Goal: Information Seeking & Learning: Learn about a topic

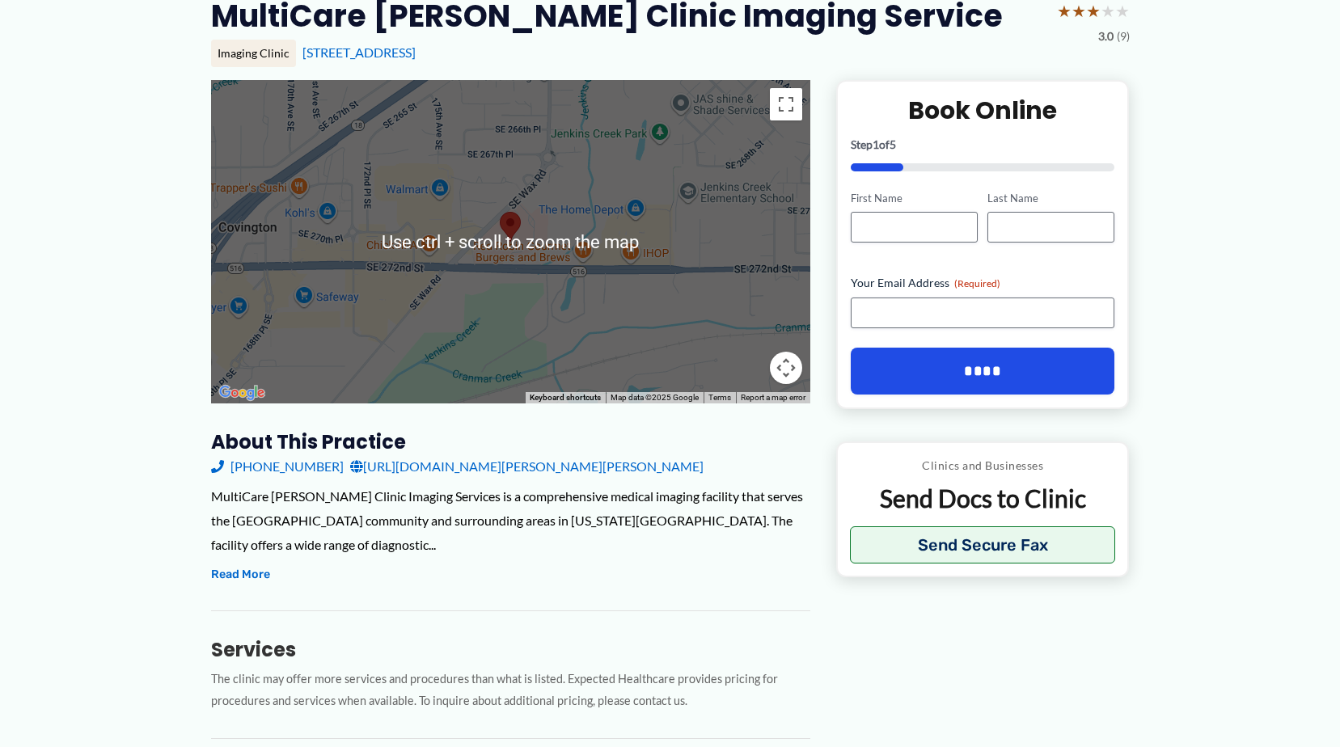
scroll to position [323, 0]
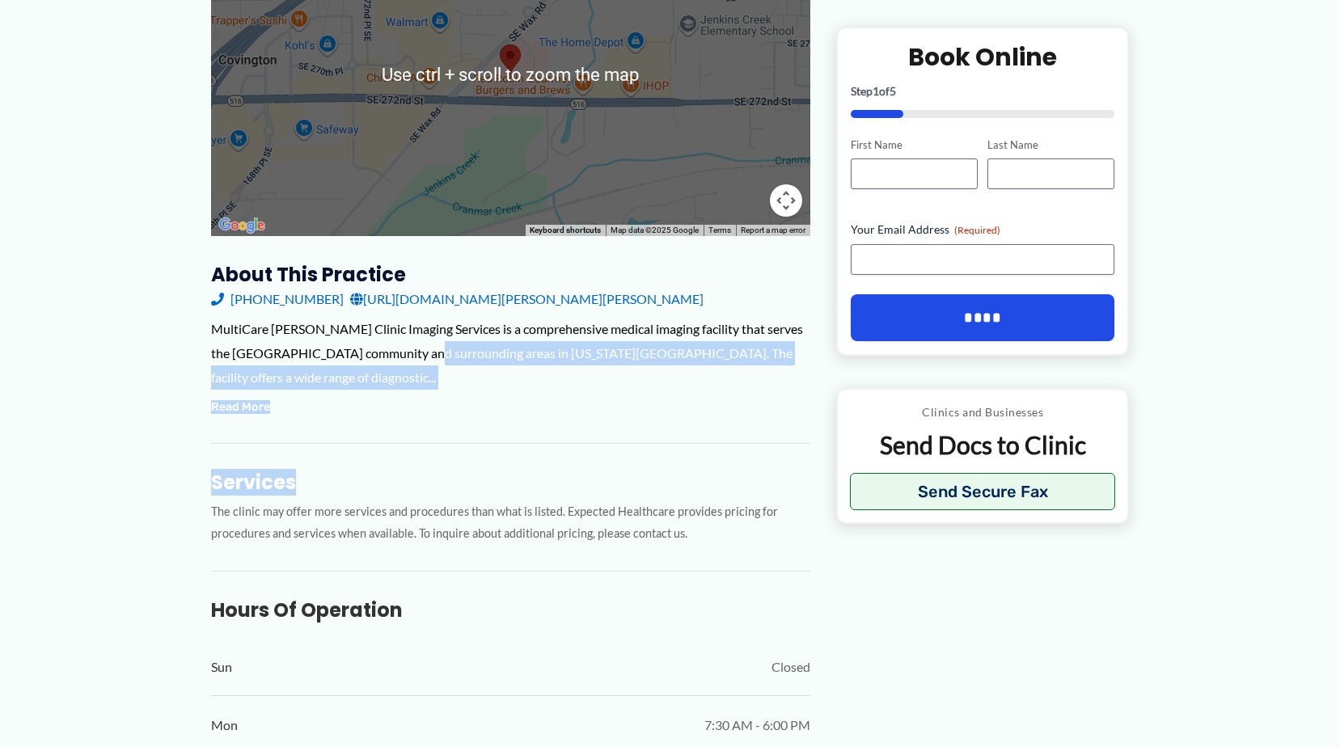
drag, startPoint x: 424, startPoint y: 354, endPoint x: 518, endPoint y: 437, distance: 126.0
click at [518, 437] on div "About this practice [PHONE_NUMBER] [URL][DOMAIN_NAME][PERSON_NAME][PERSON_NAME]…" at bounding box center [510, 653] width 599 height 782
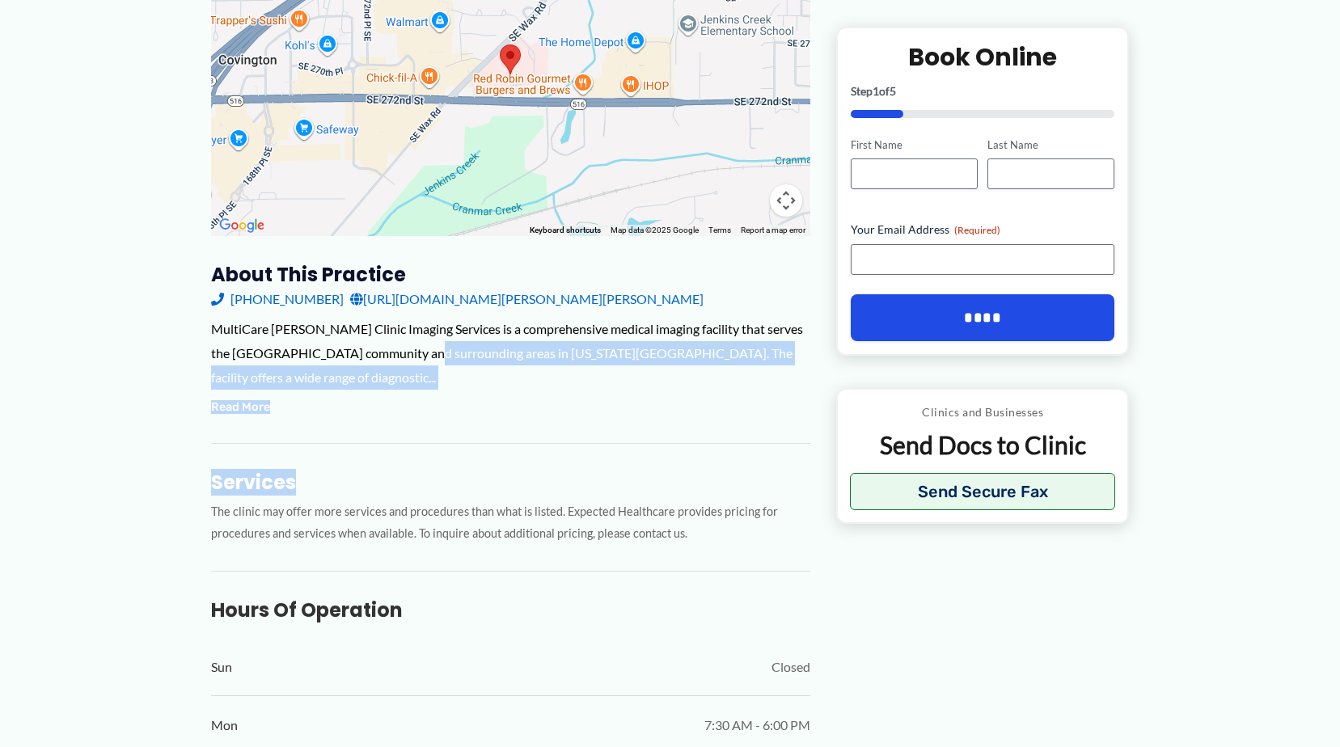
click at [251, 395] on div "MultiCare [PERSON_NAME] Clinic Imaging Services is a comprehensive medical imag…" at bounding box center [510, 367] width 599 height 100
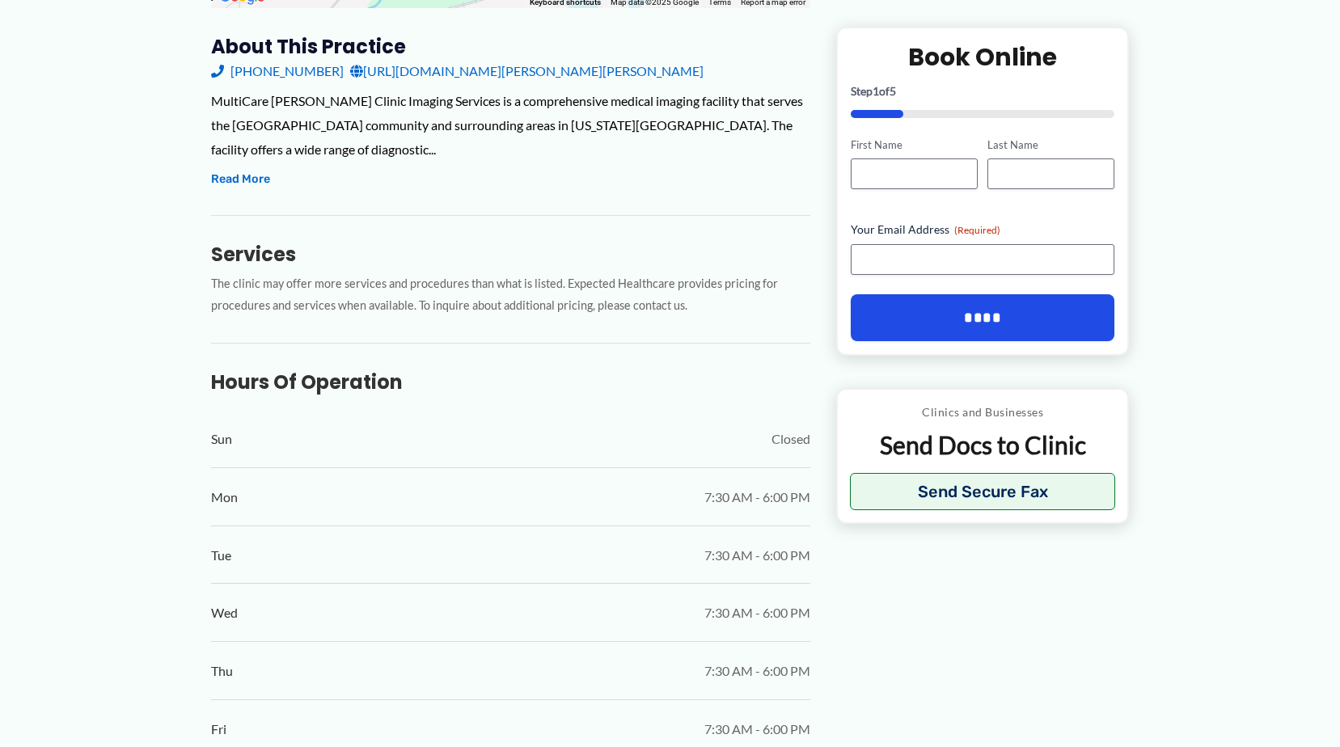
scroll to position [551, 0]
drag, startPoint x: 239, startPoint y: 165, endPoint x: 239, endPoint y: 176, distance: 11.3
click at [239, 176] on div "MultiCare [PERSON_NAME] Clinic Imaging Services is a comprehensive medical imag…" at bounding box center [510, 140] width 599 height 100
click at [239, 184] on button "Read More" at bounding box center [240, 180] width 59 height 19
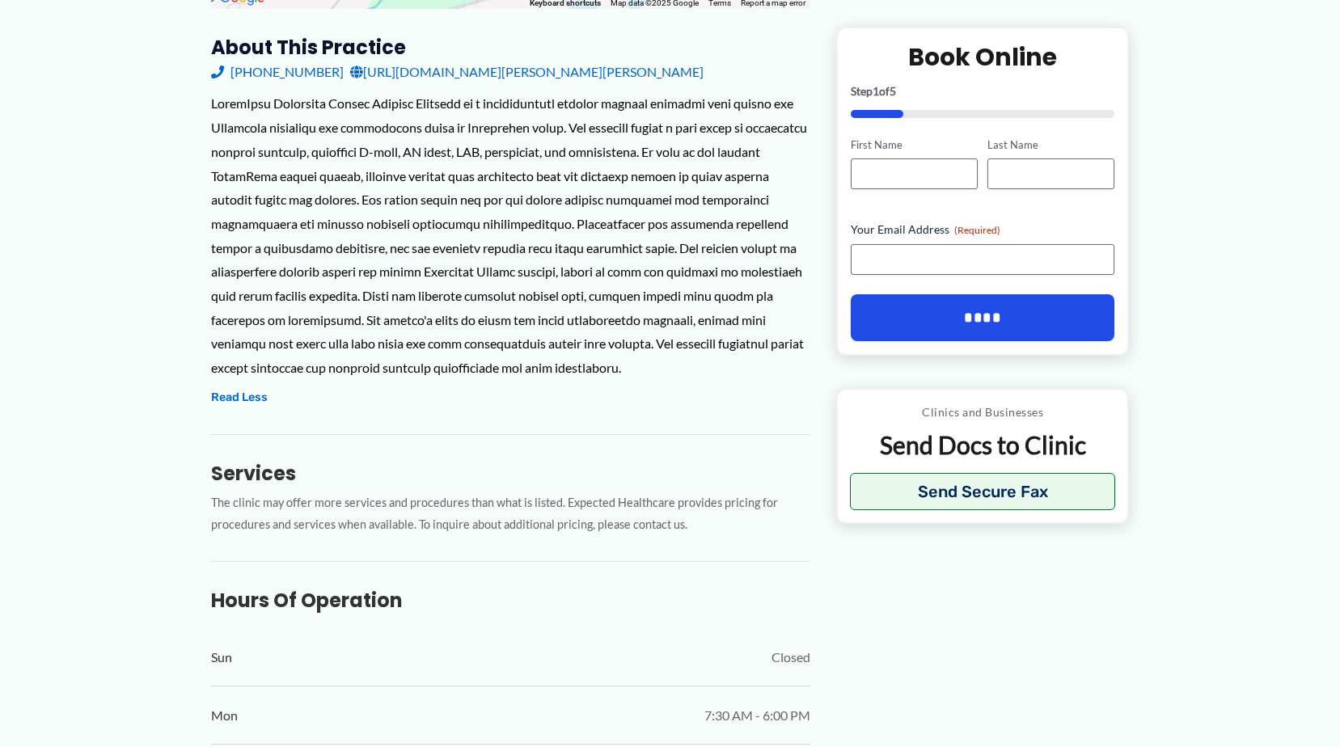
click at [141, 209] on div "← Back to Map MultiCare [PERSON_NAME] Clinic Imaging Service ★ ★ ★ ★ ★ 3.0 (9) …" at bounding box center [670, 653] width 1340 height 2206
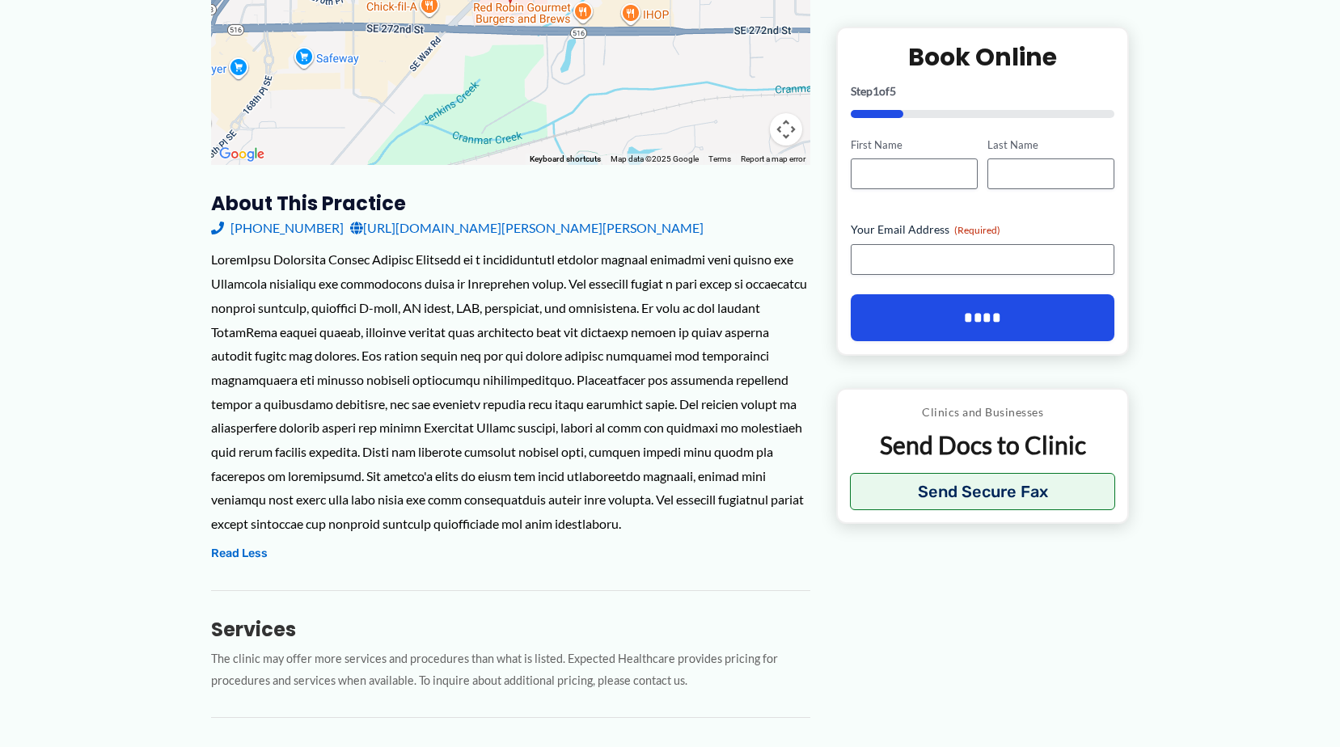
scroll to position [389, 0]
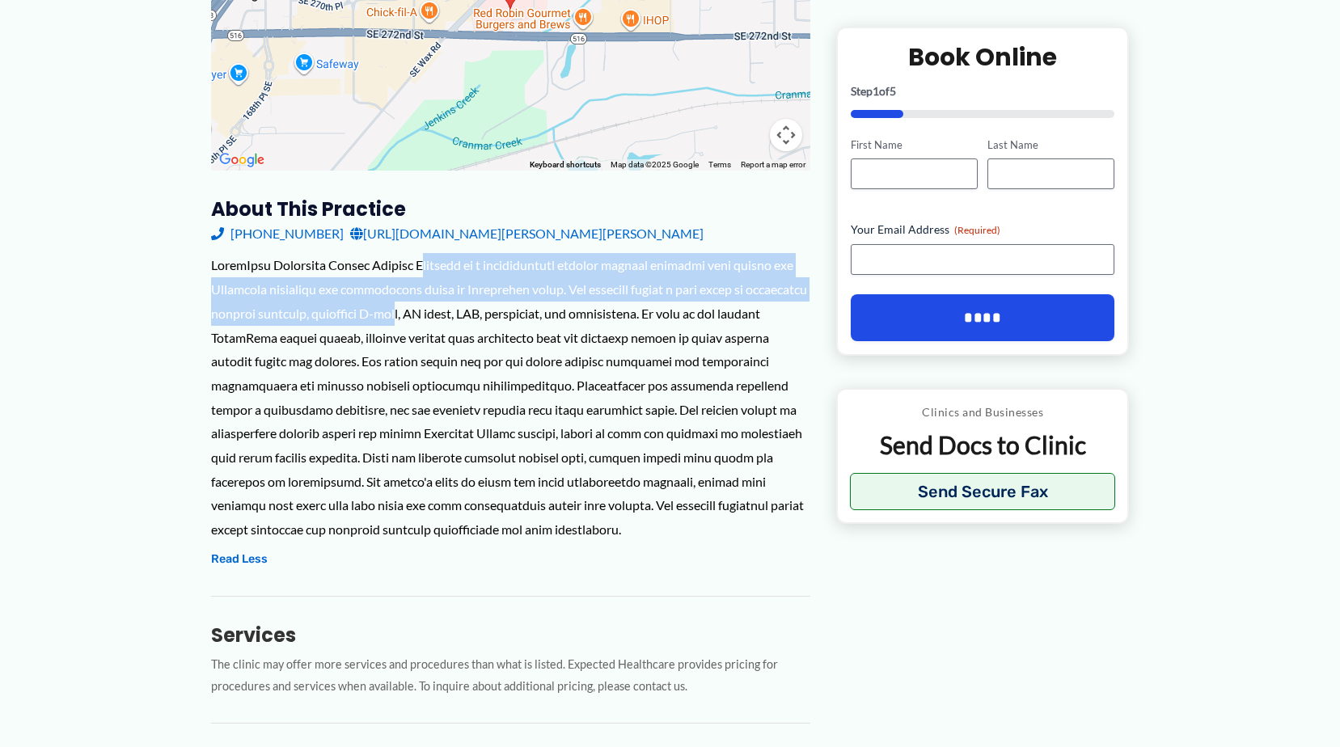
drag, startPoint x: 418, startPoint y: 268, endPoint x: 450, endPoint y: 319, distance: 61.0
click at [450, 319] on div at bounding box center [510, 397] width 599 height 288
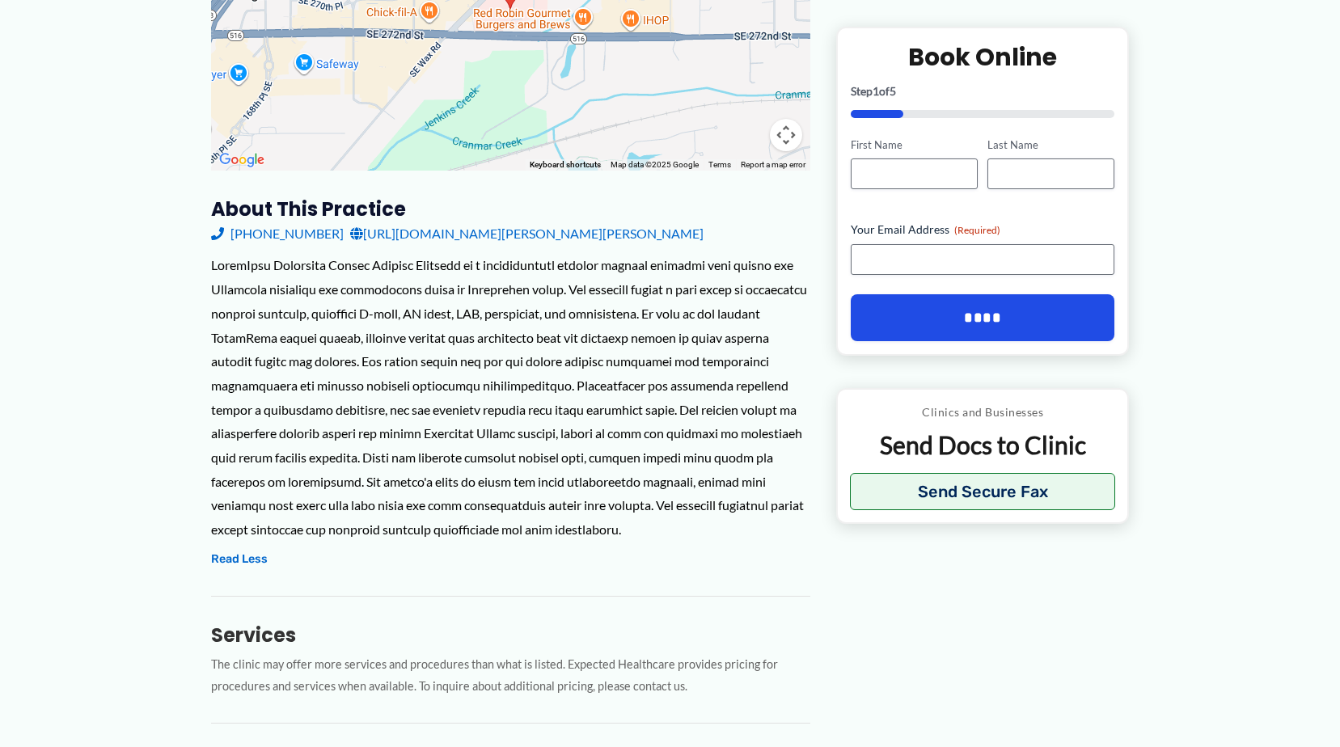
drag, startPoint x: 450, startPoint y: 319, endPoint x: 479, endPoint y: 356, distance: 46.1
click at [479, 356] on div at bounding box center [510, 397] width 599 height 288
drag, startPoint x: 399, startPoint y: 304, endPoint x: 541, endPoint y: 324, distance: 142.9
click at [541, 324] on div at bounding box center [510, 397] width 599 height 288
drag, startPoint x: 541, startPoint y: 324, endPoint x: 452, endPoint y: 411, distance: 124.1
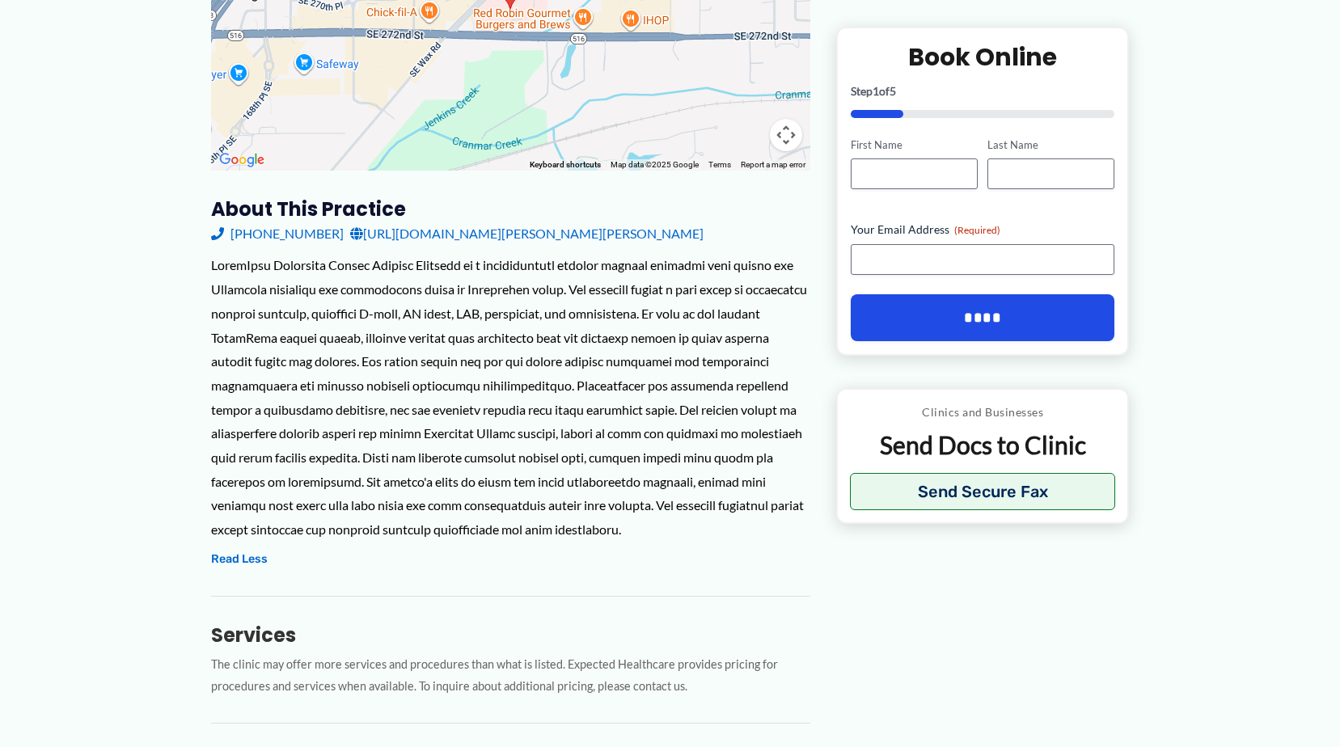
click at [452, 411] on div at bounding box center [510, 397] width 599 height 288
drag, startPoint x: 414, startPoint y: 303, endPoint x: 477, endPoint y: 315, distance: 64.1
click at [477, 315] on div at bounding box center [510, 397] width 599 height 288
drag, startPoint x: 477, startPoint y: 315, endPoint x: 479, endPoint y: 359, distance: 44.5
click at [479, 359] on div at bounding box center [510, 397] width 599 height 288
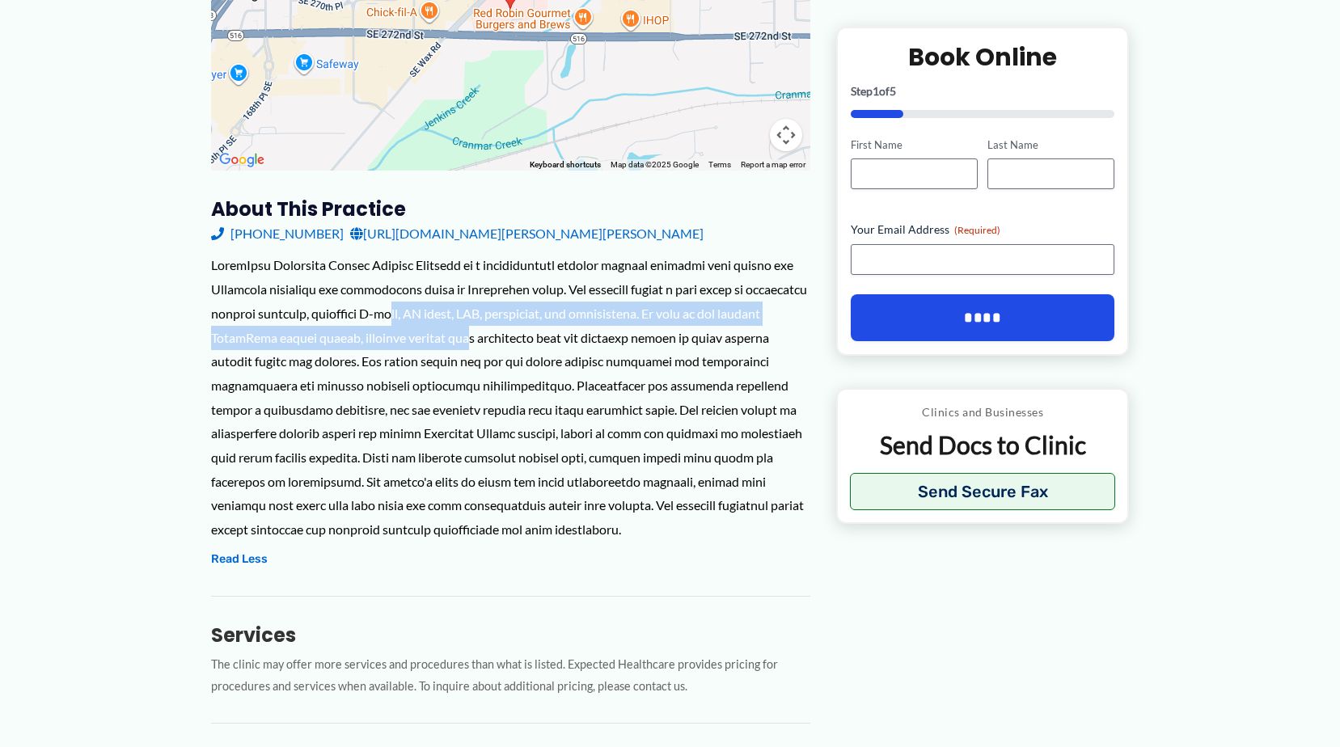
click at [516, 331] on div at bounding box center [510, 397] width 599 height 288
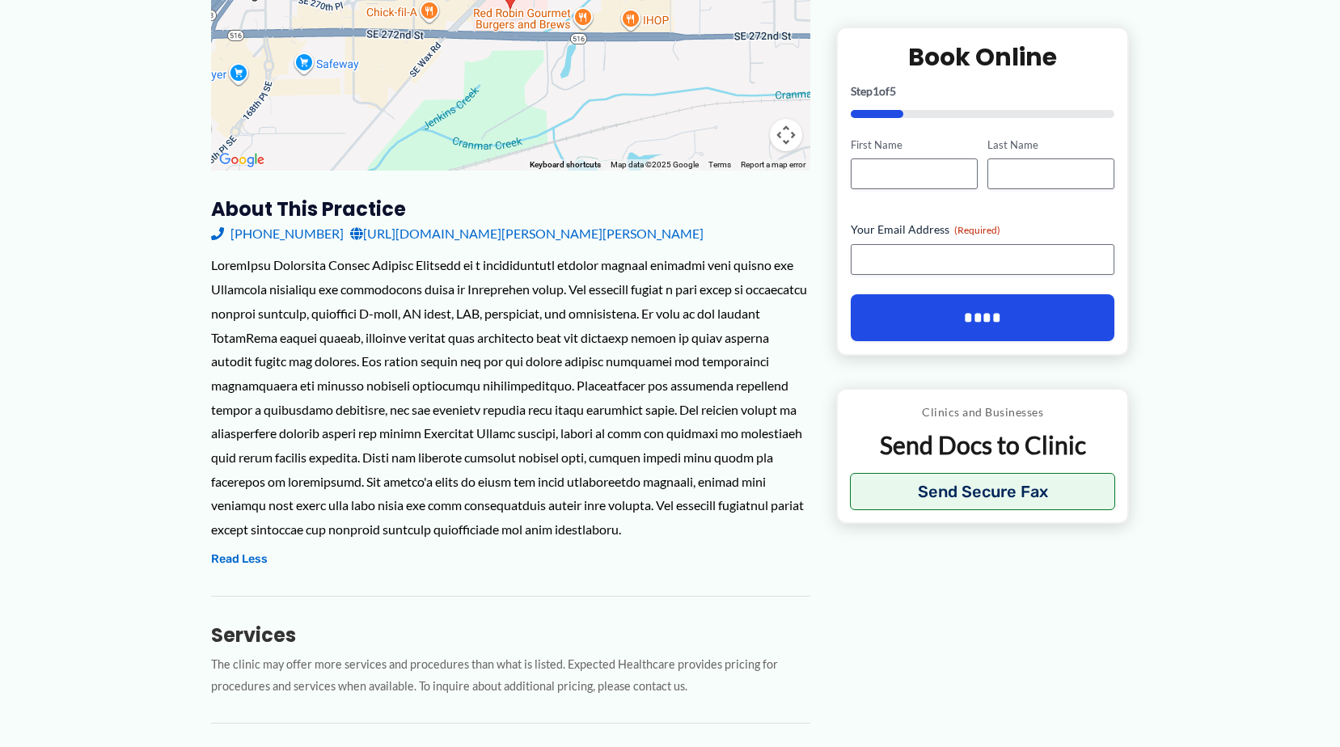
drag, startPoint x: 516, startPoint y: 331, endPoint x: 545, endPoint y: 361, distance: 41.2
click at [545, 361] on div at bounding box center [510, 397] width 599 height 288
